Goal: Transaction & Acquisition: Purchase product/service

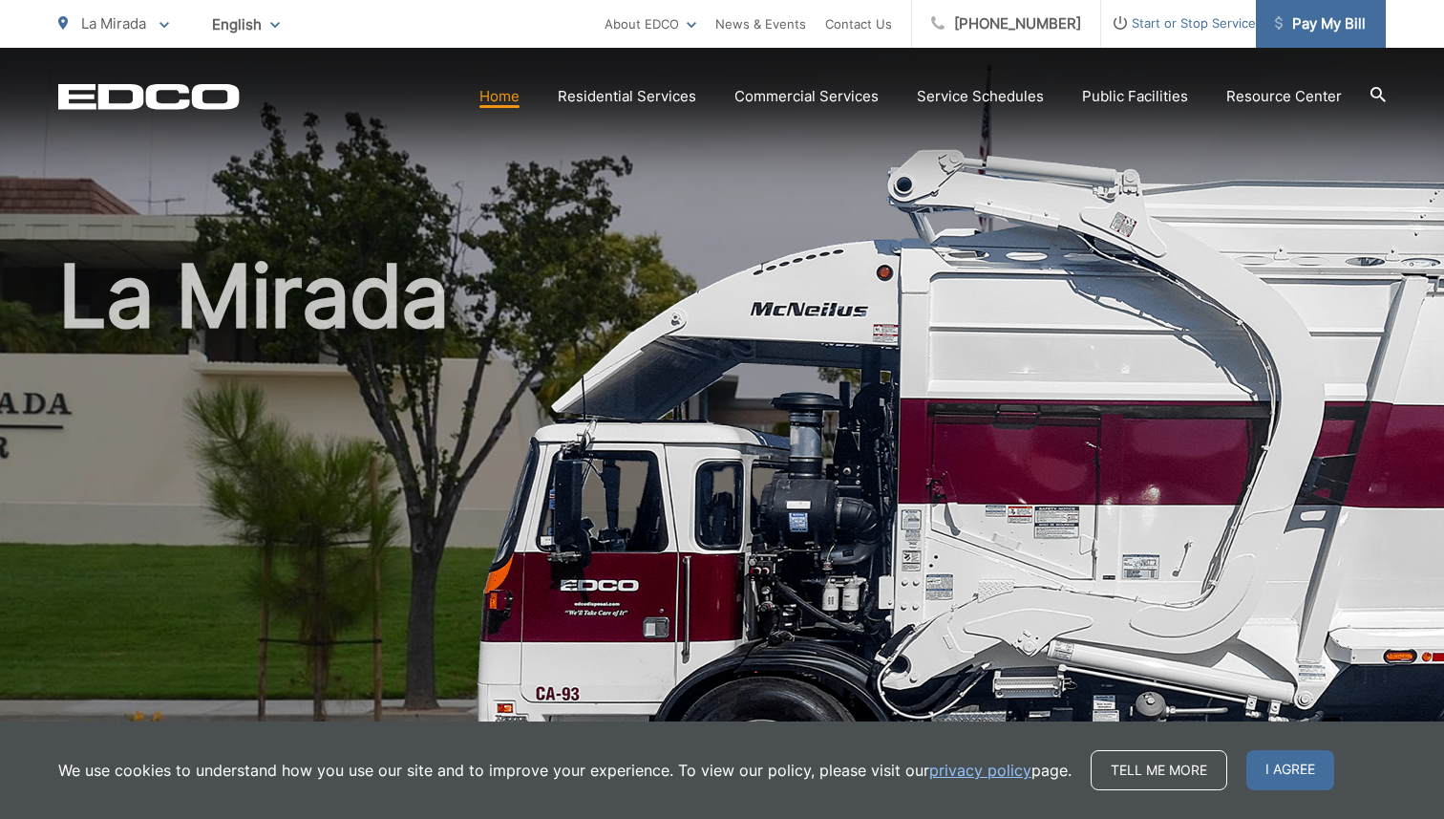
click at [1323, 17] on span "Pay My Bill" at bounding box center [1320, 23] width 91 height 23
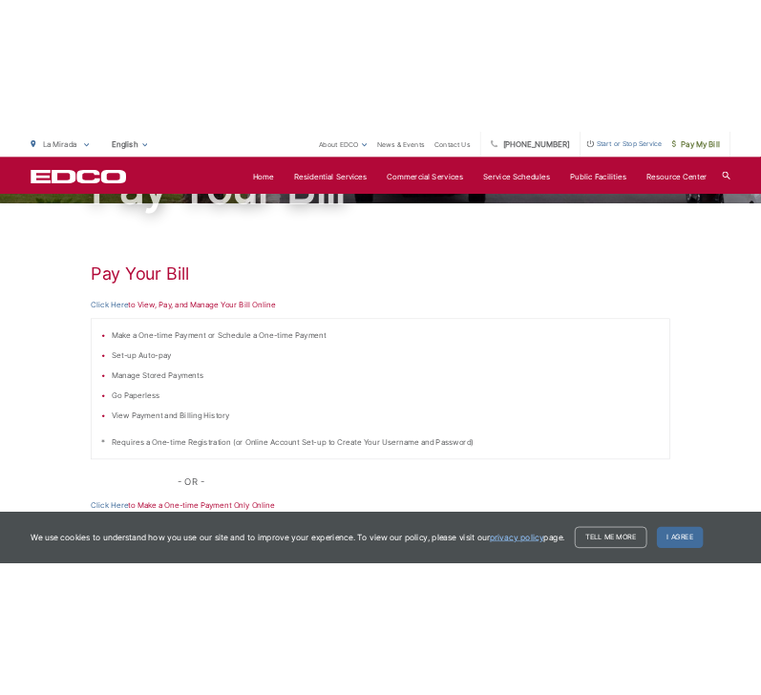
scroll to position [180, 0]
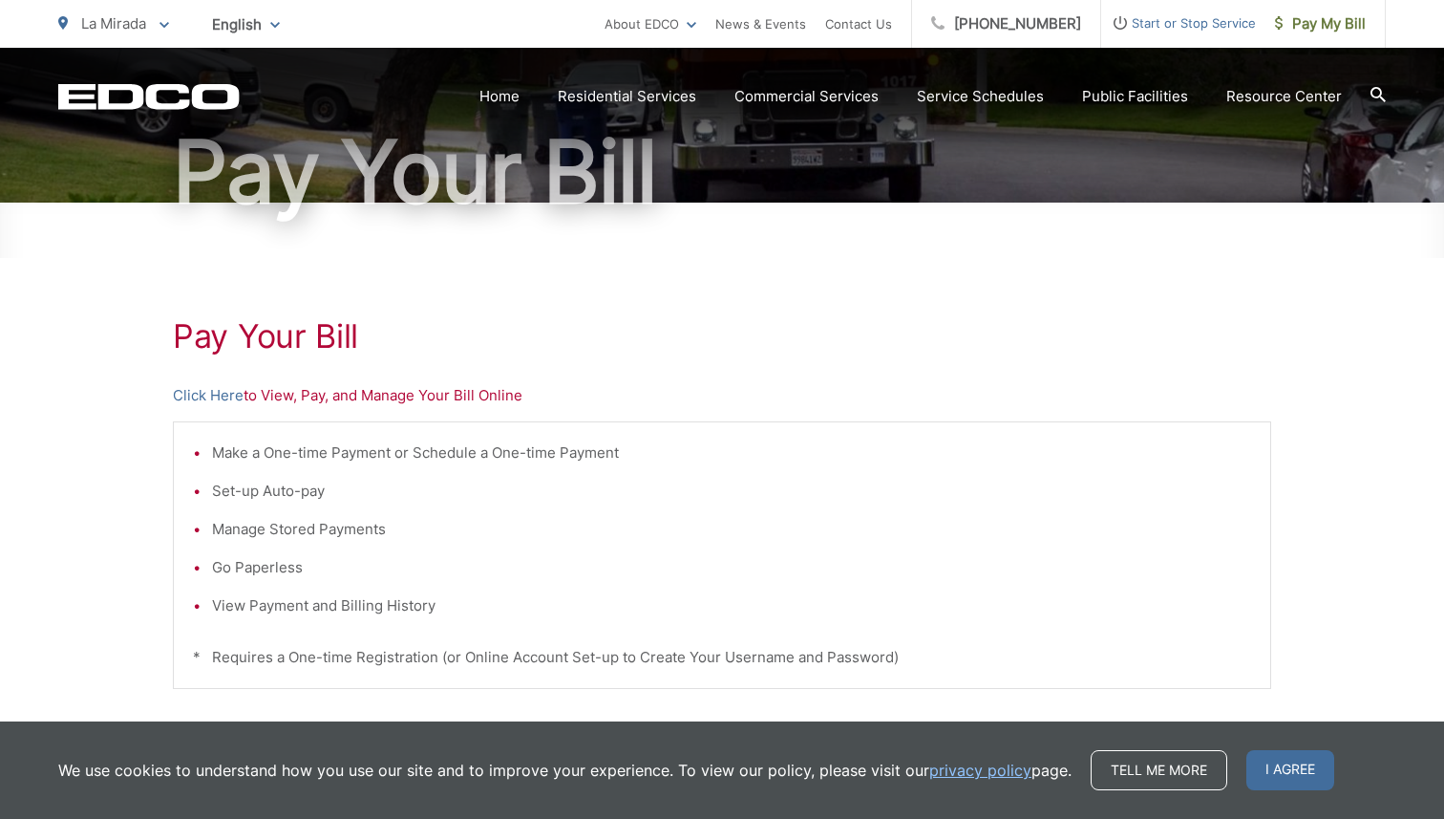
click at [429, 398] on p "Click Here to View, Pay, and Manage Your Bill Online" at bounding box center [722, 395] width 1098 height 23
click at [216, 401] on link "Click Here" at bounding box center [208, 395] width 71 height 23
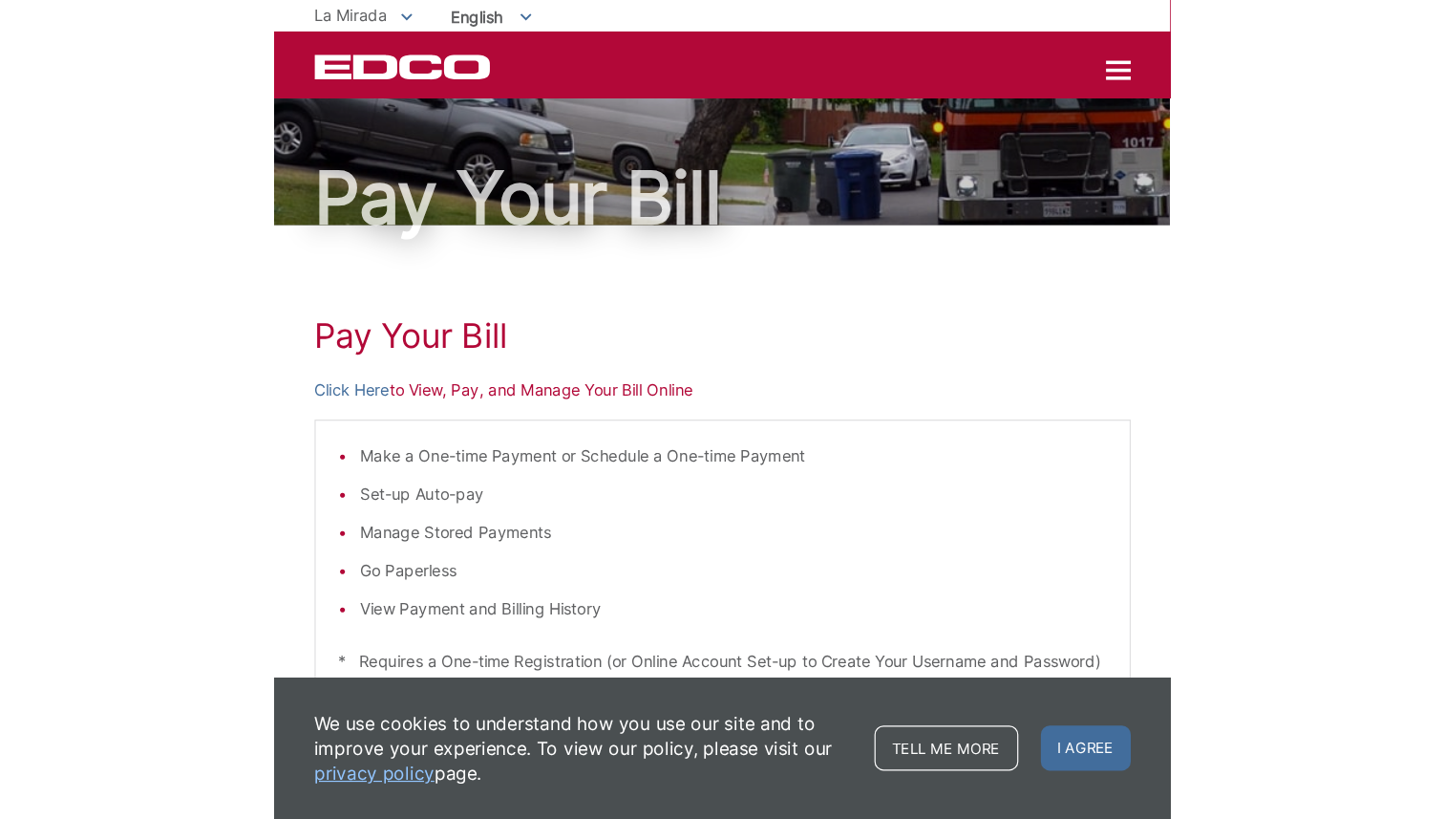
scroll to position [30, 0]
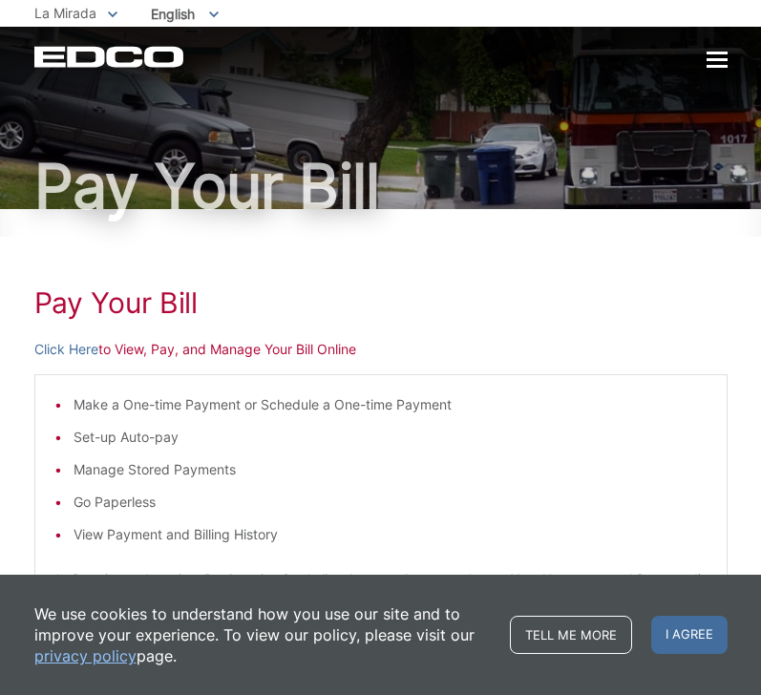
click at [331, 272] on div "Pay Your Bill Click Here to View, Pay, and Manage Your Bill Online Make a One-t…" at bounding box center [380, 569] width 693 height 720
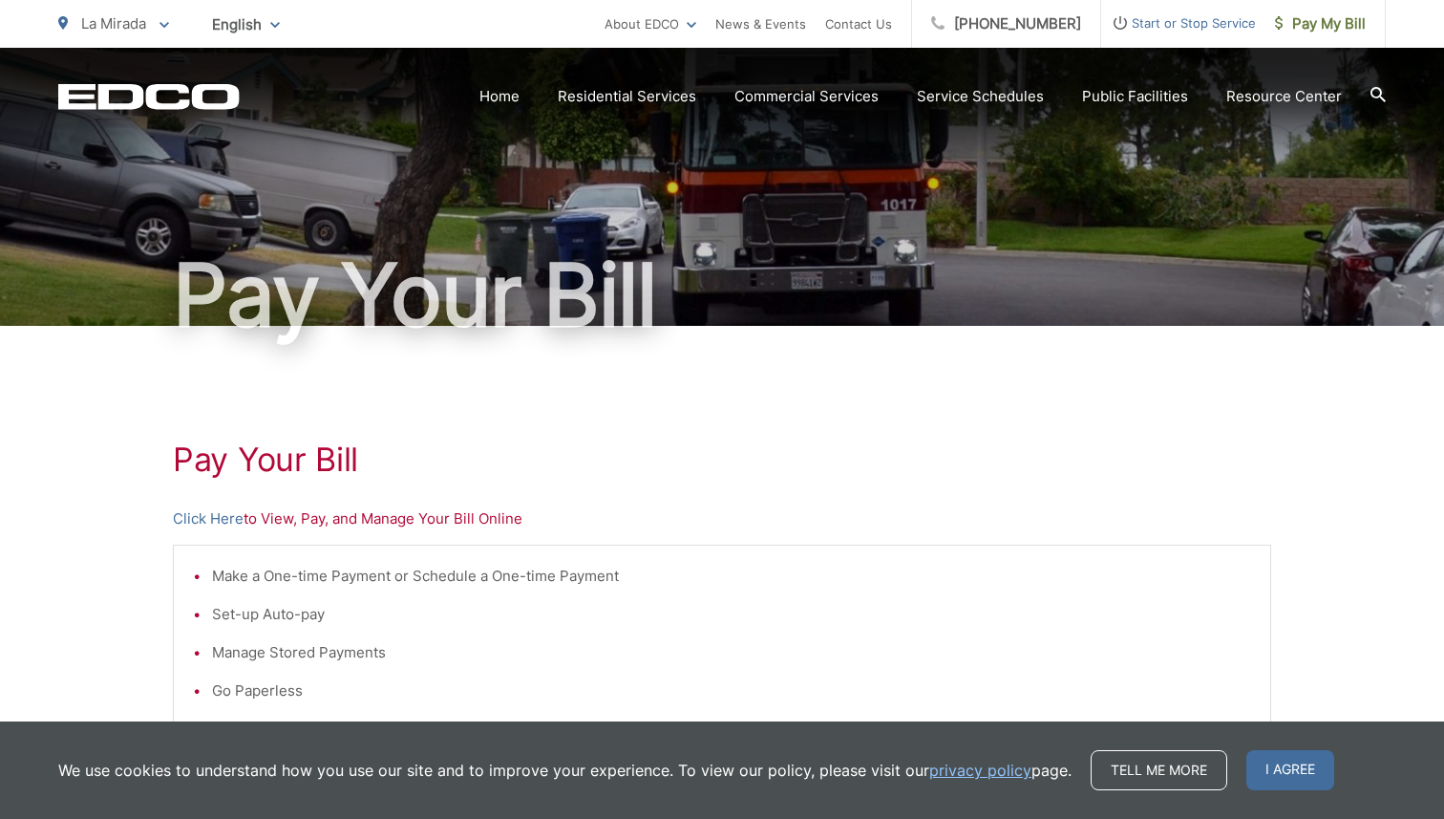
scroll to position [54, 0]
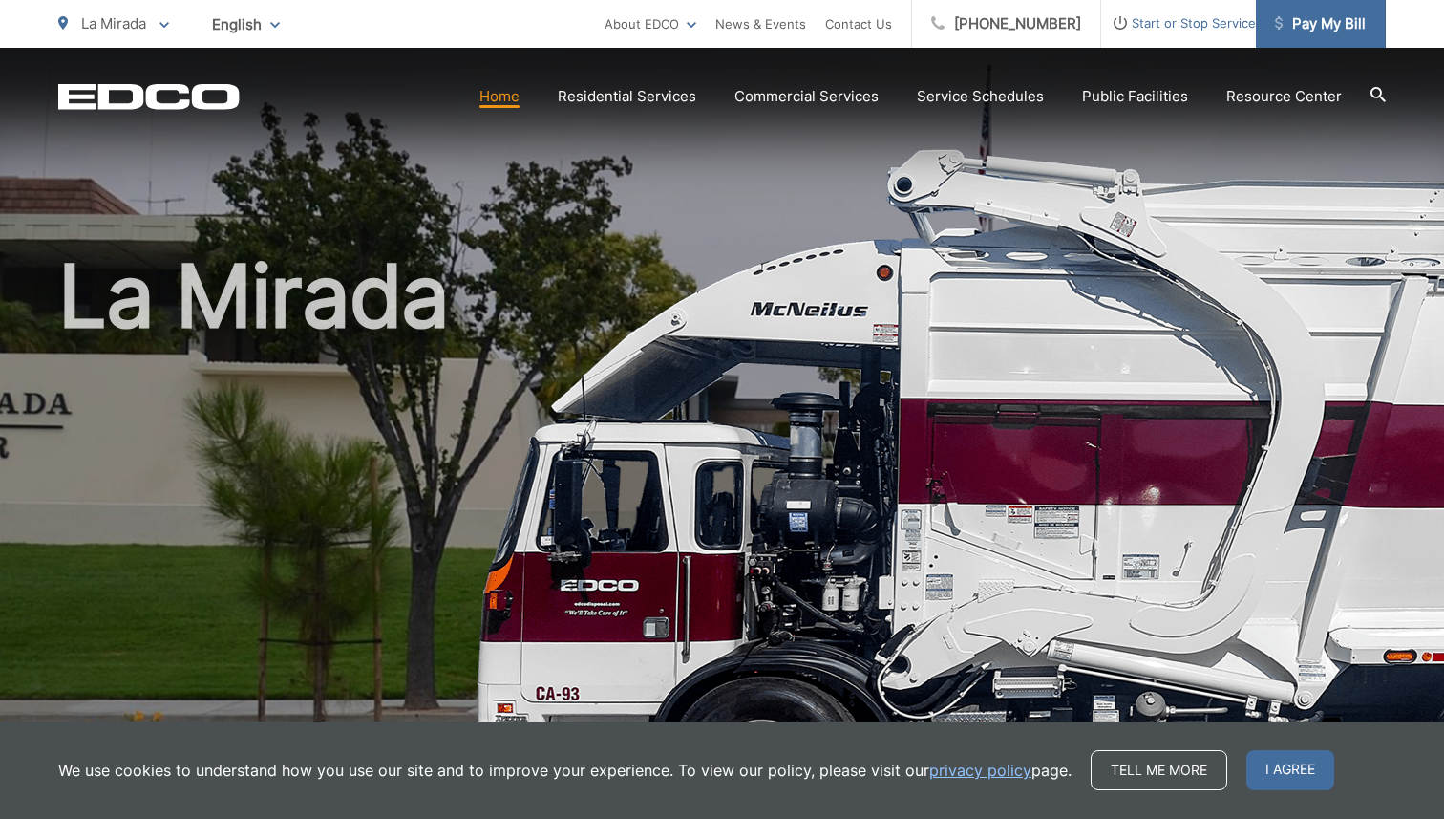
click at [1342, 22] on span "Pay My Bill" at bounding box center [1320, 23] width 91 height 23
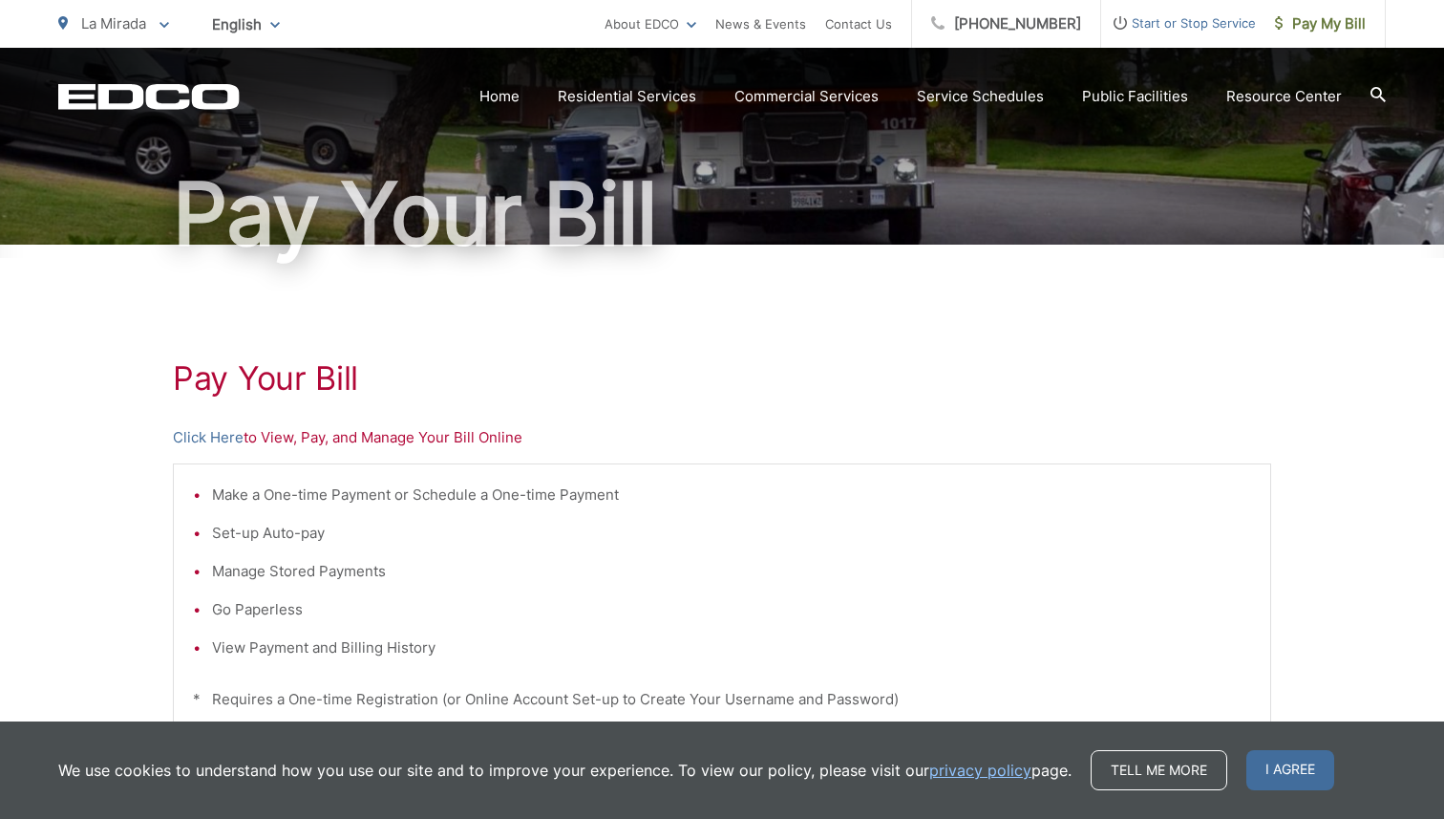
scroll to position [160, 0]
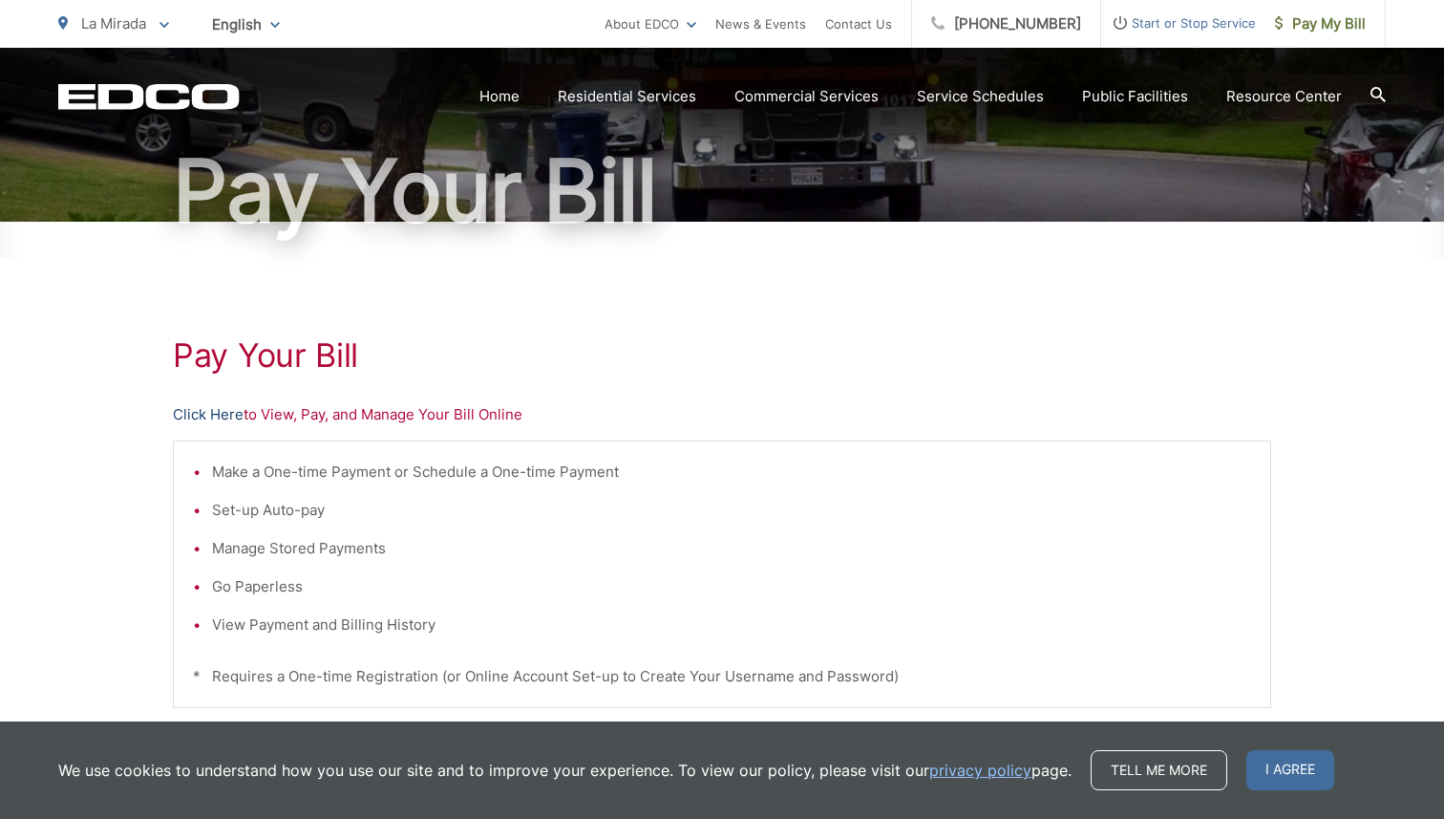
click at [223, 414] on link "Click Here" at bounding box center [208, 414] width 71 height 23
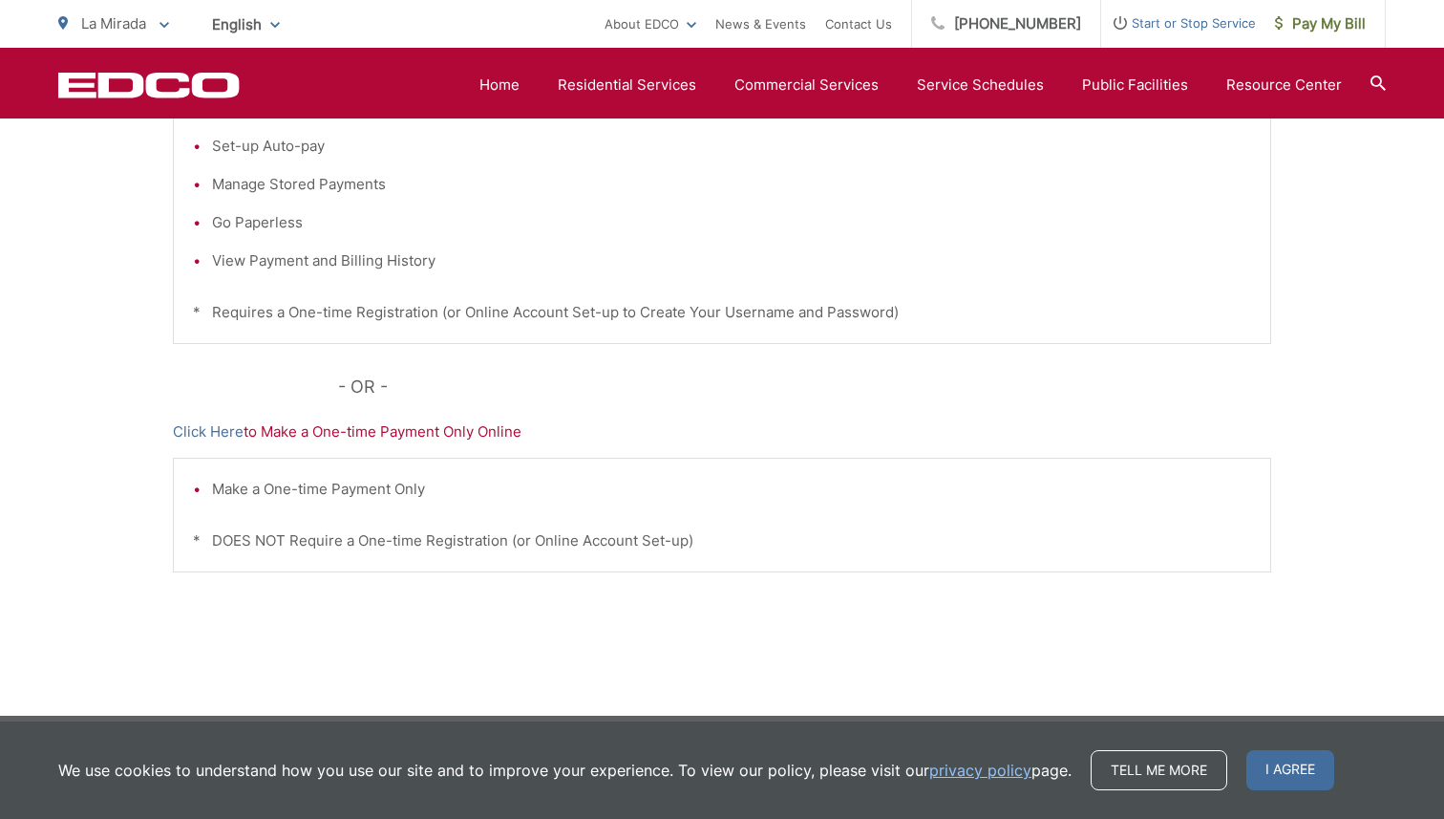
scroll to position [534, 0]
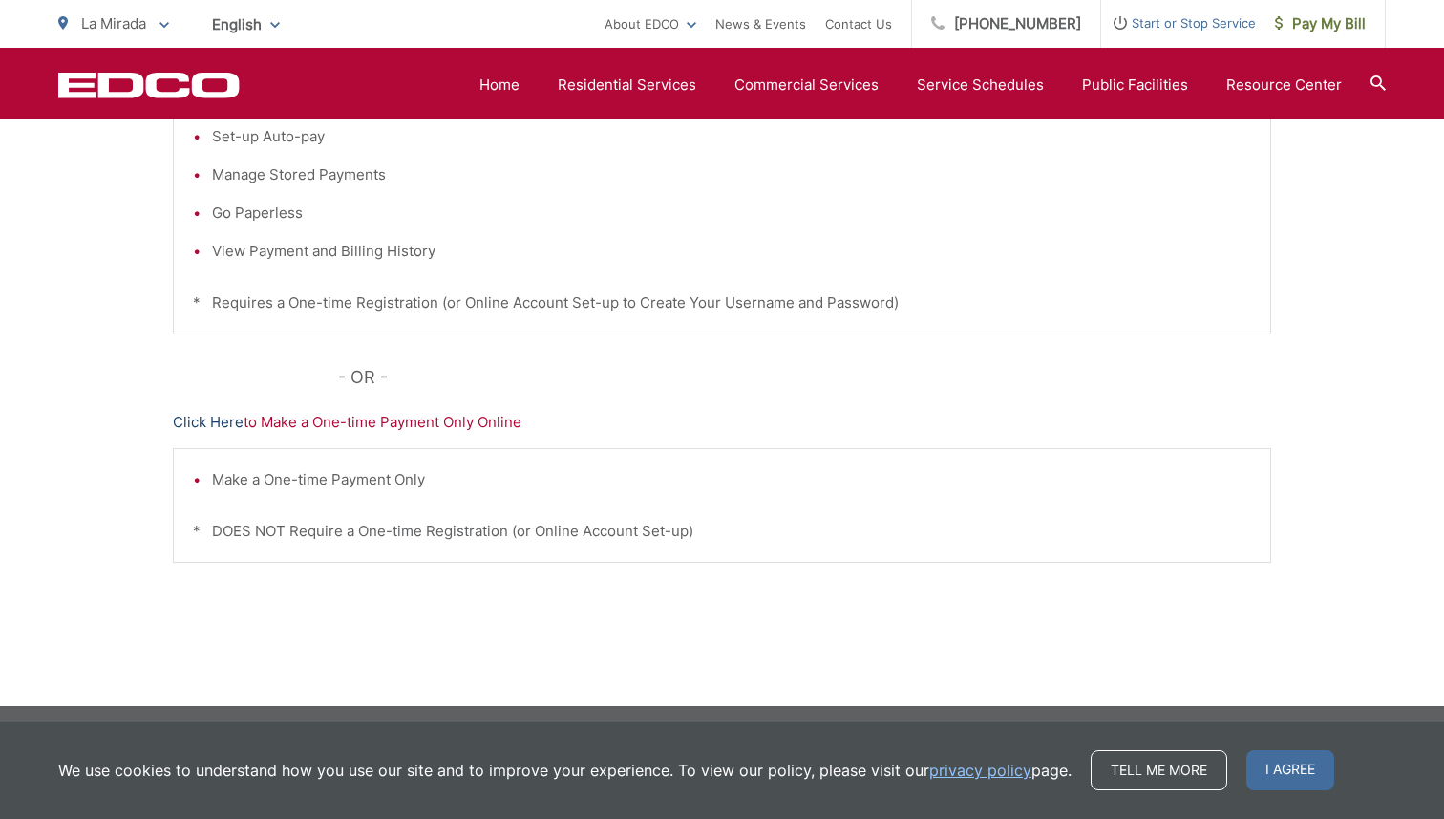
click at [222, 420] on link "Click Here" at bounding box center [208, 422] width 71 height 23
